Goal: Task Accomplishment & Management: Complete application form

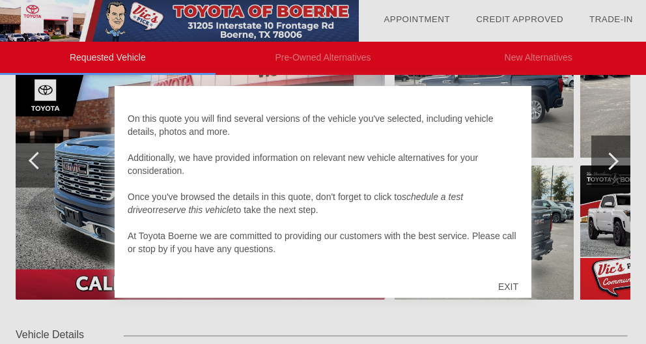
scroll to position [218, 0]
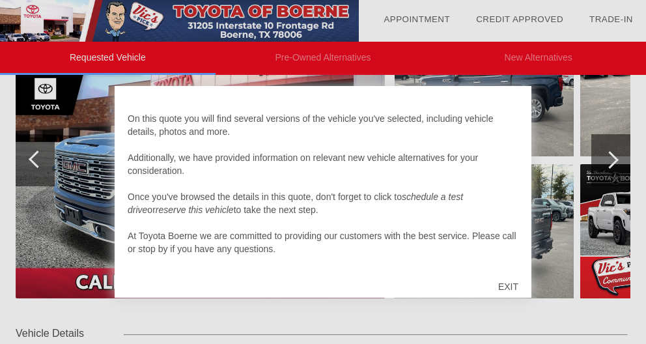
click at [518, 286] on div "EXIT" at bounding box center [508, 286] width 46 height 39
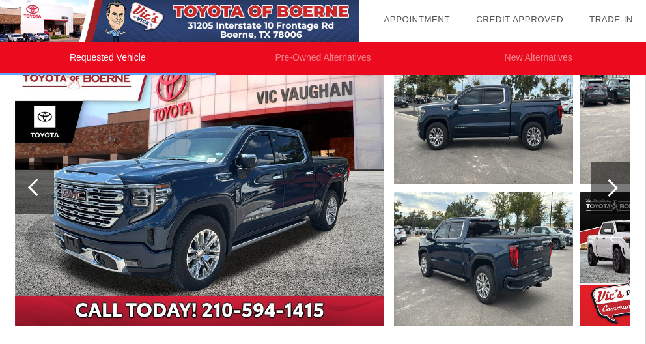
scroll to position [190, 1]
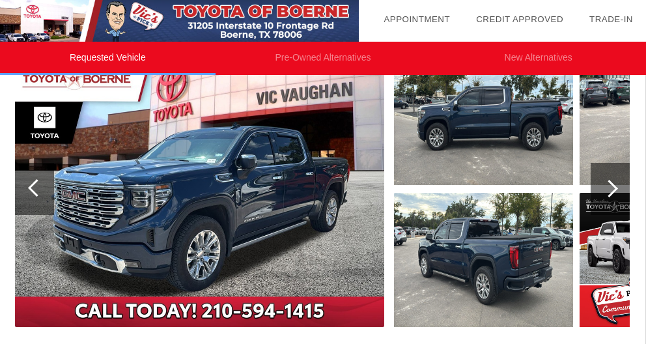
click at [607, 190] on div at bounding box center [610, 189] width 18 height 18
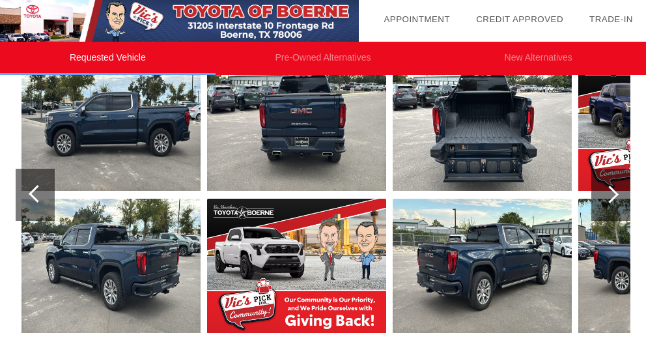
scroll to position [178, 0]
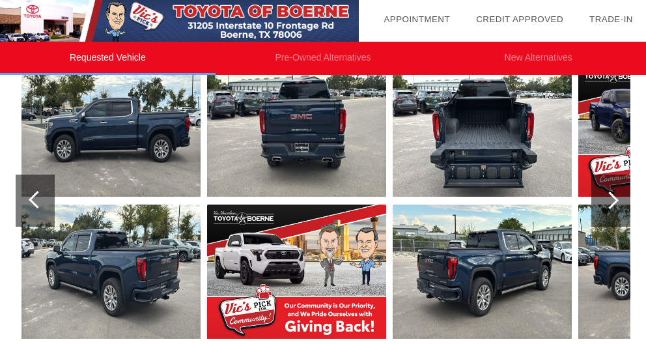
click at [607, 190] on div at bounding box center [611, 201] width 39 height 52
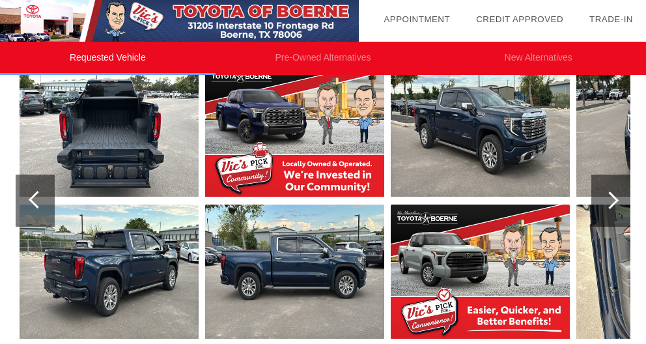
click at [607, 190] on div at bounding box center [611, 201] width 39 height 52
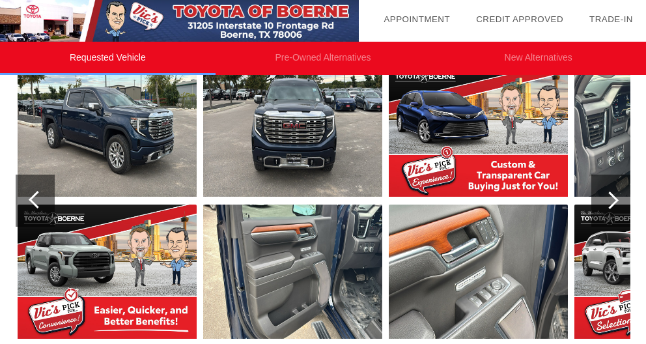
click at [607, 190] on div at bounding box center [611, 201] width 39 height 52
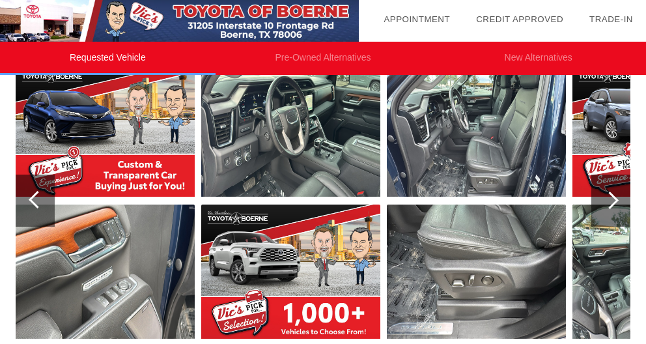
click at [607, 190] on div at bounding box center [611, 201] width 39 height 52
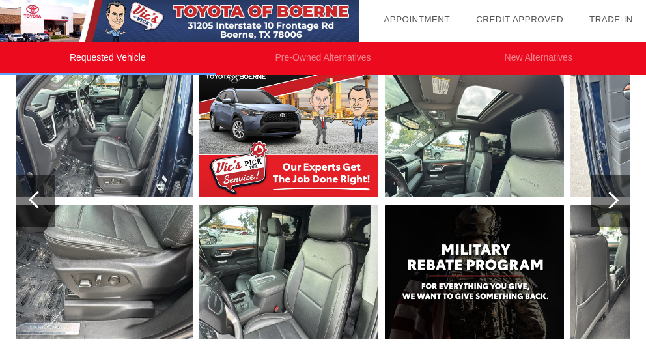
click at [607, 190] on div at bounding box center [611, 201] width 39 height 52
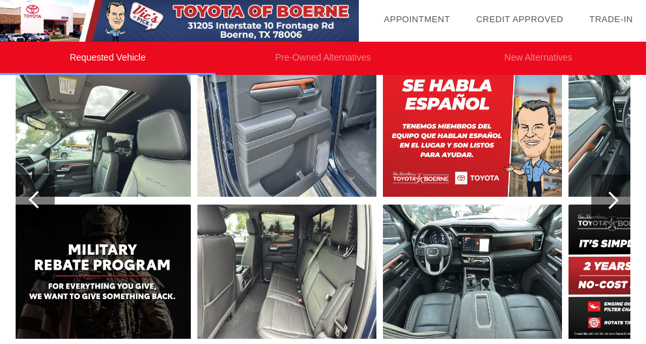
click at [607, 190] on div at bounding box center [611, 201] width 39 height 52
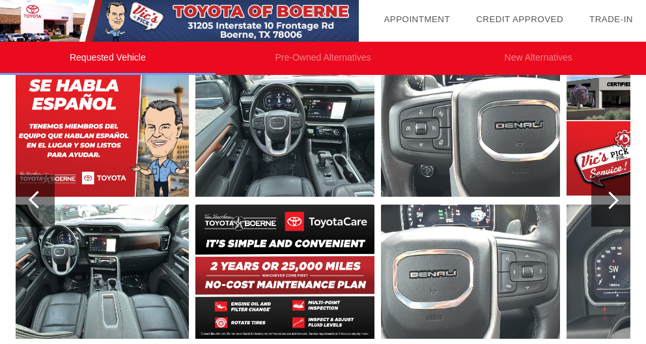
click at [607, 190] on div at bounding box center [611, 201] width 39 height 52
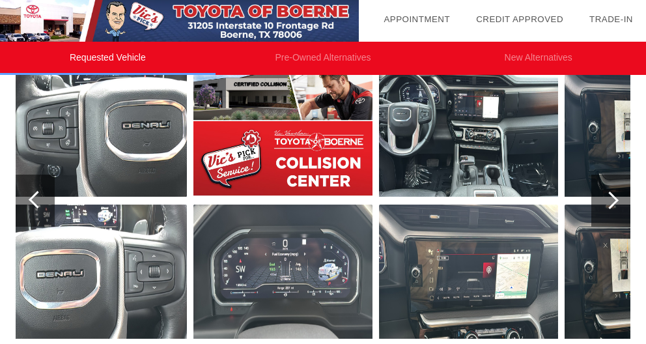
click at [607, 190] on div at bounding box center [611, 201] width 39 height 52
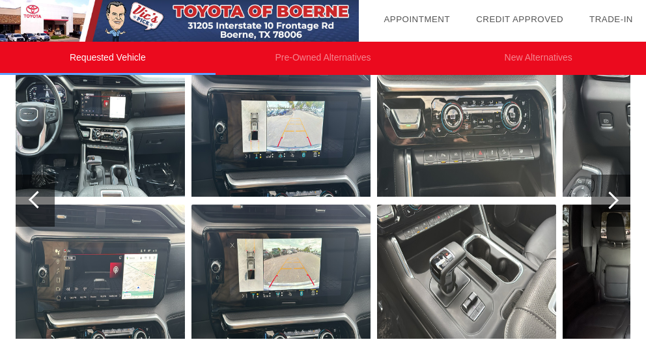
click at [607, 190] on div at bounding box center [611, 201] width 39 height 52
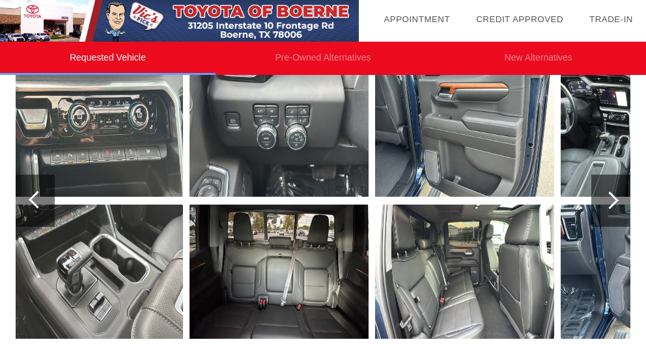
click at [607, 190] on div at bounding box center [611, 201] width 39 height 52
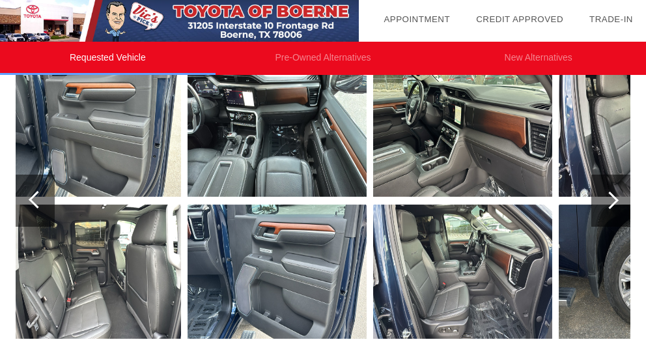
click at [607, 190] on div at bounding box center [611, 201] width 39 height 52
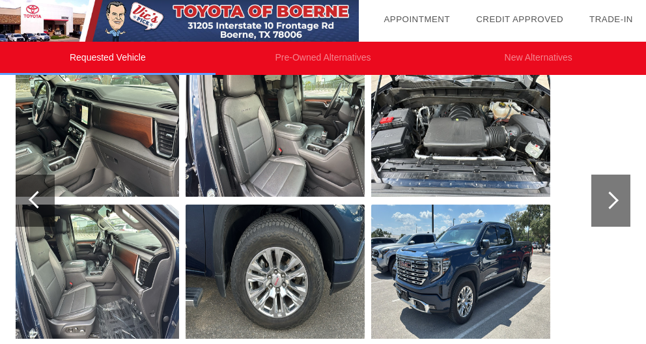
click at [607, 190] on div at bounding box center [611, 201] width 39 height 52
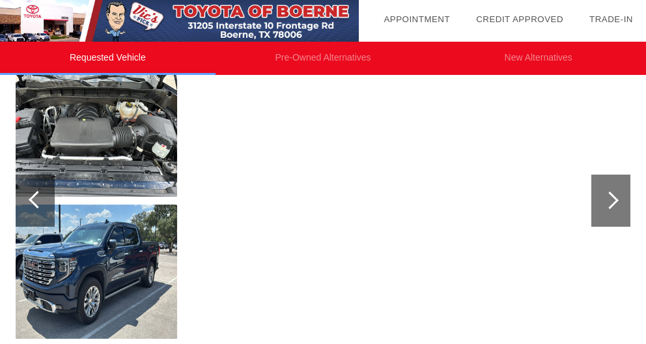
click at [607, 190] on div at bounding box center [611, 201] width 39 height 52
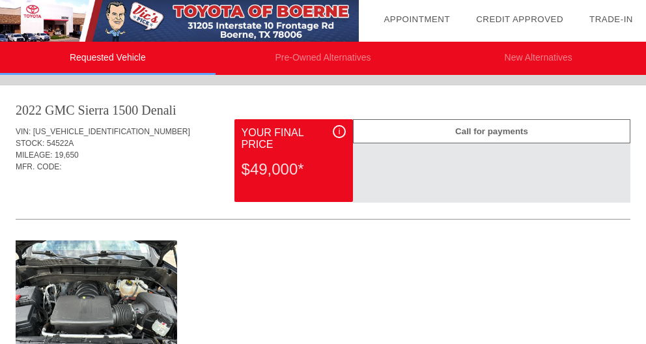
scroll to position [0, 0]
